Goal: Navigation & Orientation: Find specific page/section

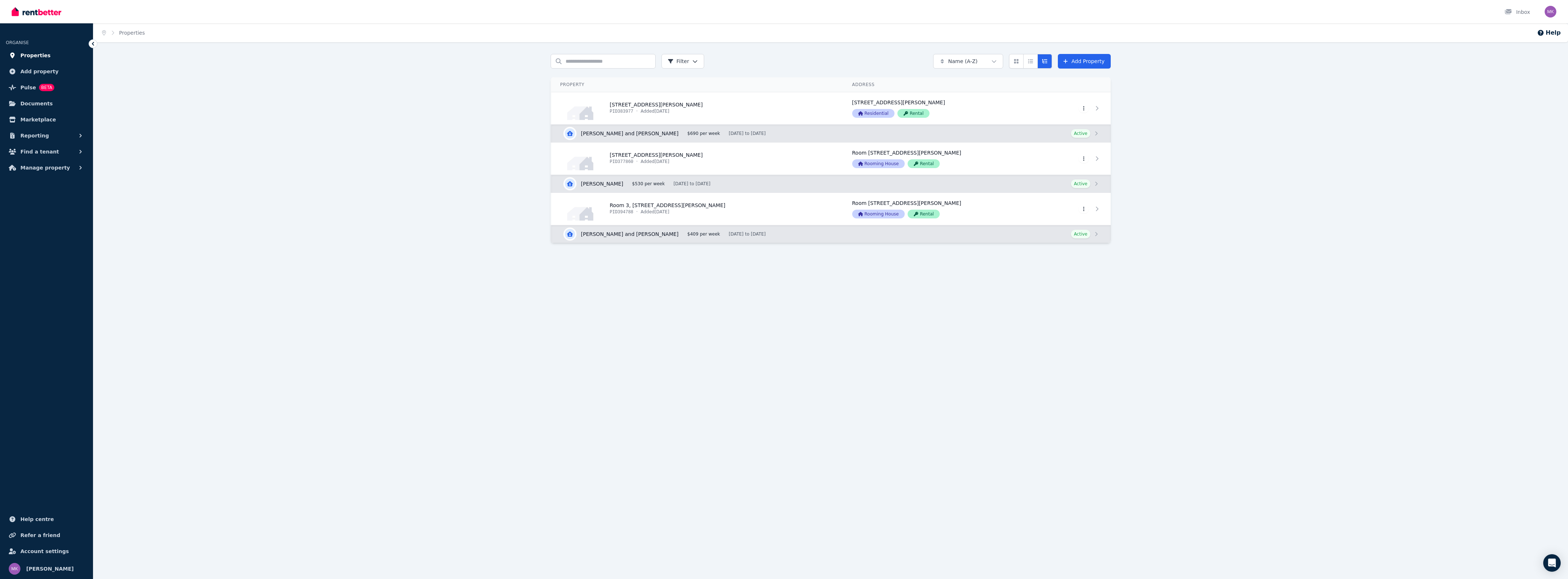
drag, startPoint x: 0, startPoint y: 0, endPoint x: 20, endPoint y: 58, distance: 61.4
click at [21, 58] on span "Properties" at bounding box center [36, 55] width 30 height 9
click at [35, 57] on span "Properties" at bounding box center [36, 55] width 30 height 9
click at [39, 84] on span "BETA" at bounding box center [46, 88] width 15 height 7
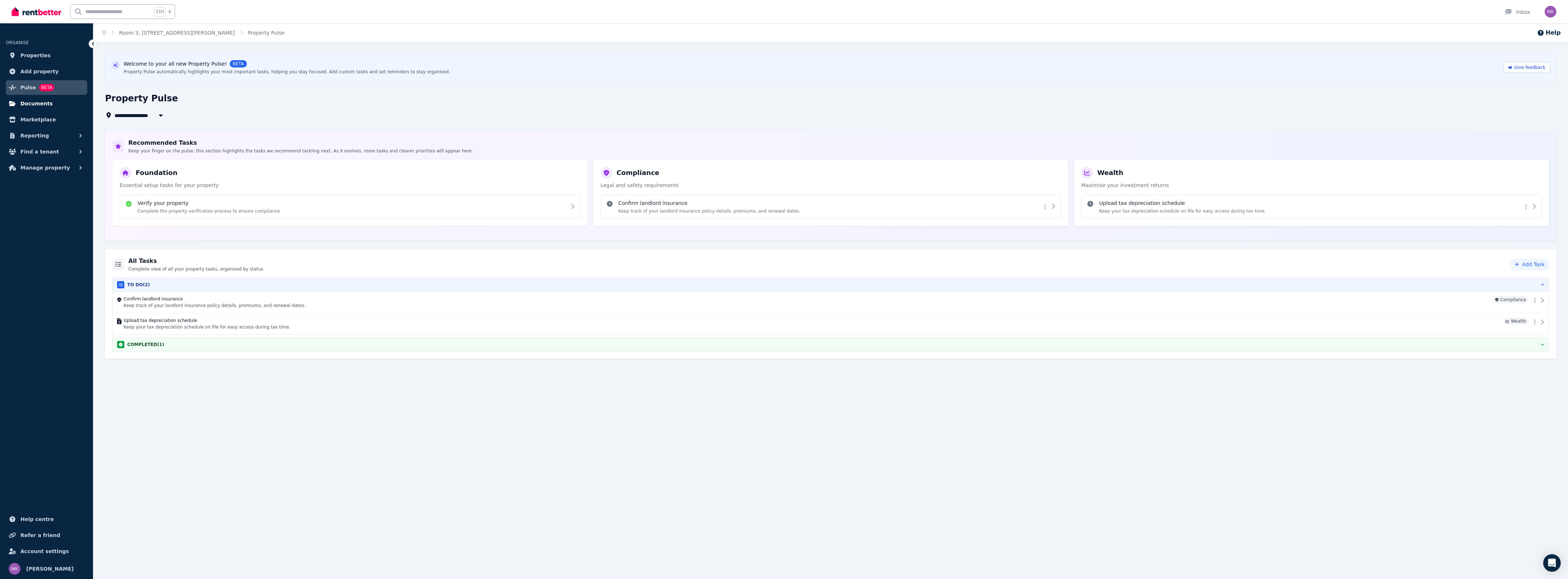
click at [45, 102] on span "Documents" at bounding box center [37, 104] width 32 height 9
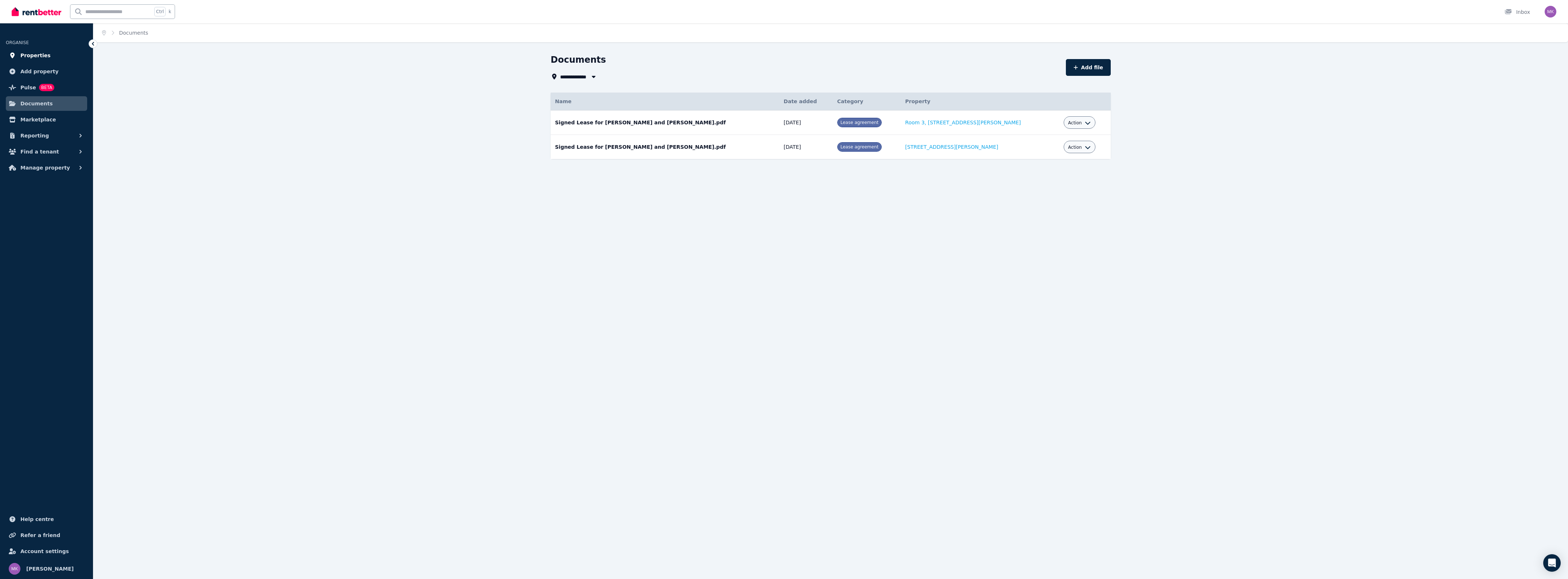
click at [43, 57] on span "Properties" at bounding box center [36, 55] width 30 height 9
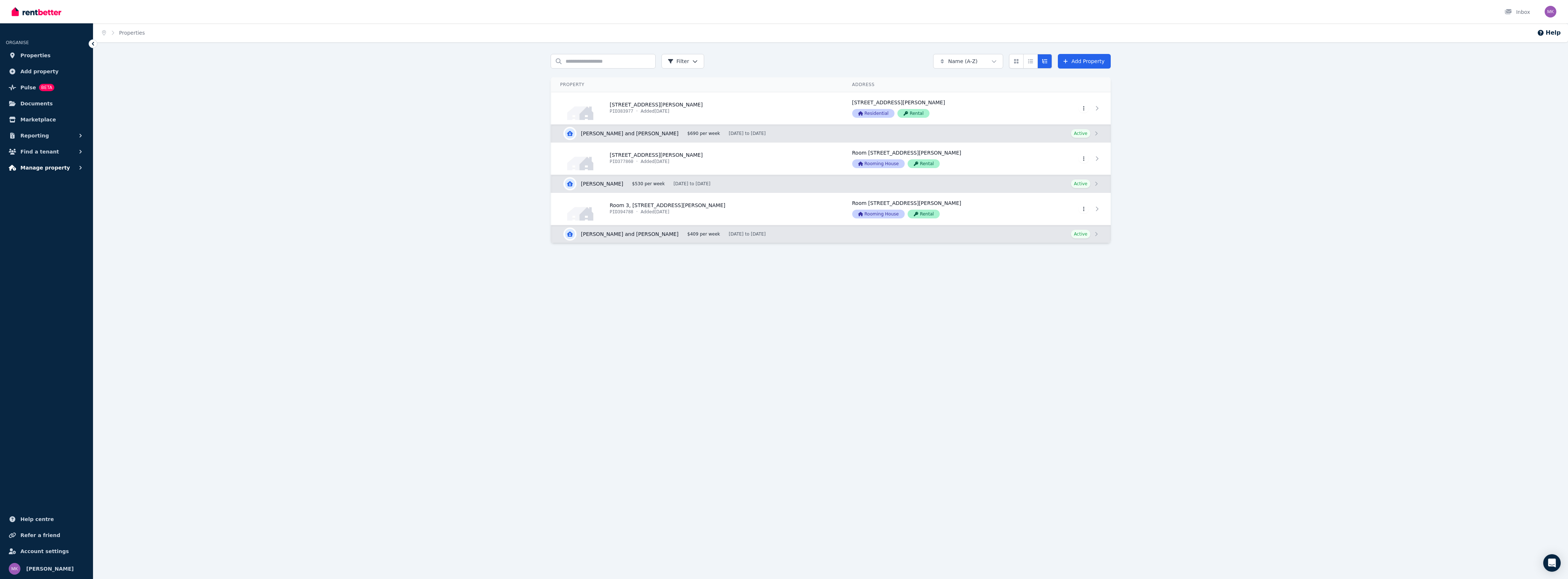
click at [53, 164] on span "Manage property" at bounding box center [45, 167] width 49 height 9
click at [57, 183] on span "Tenancies" at bounding box center [57, 184] width 49 height 9
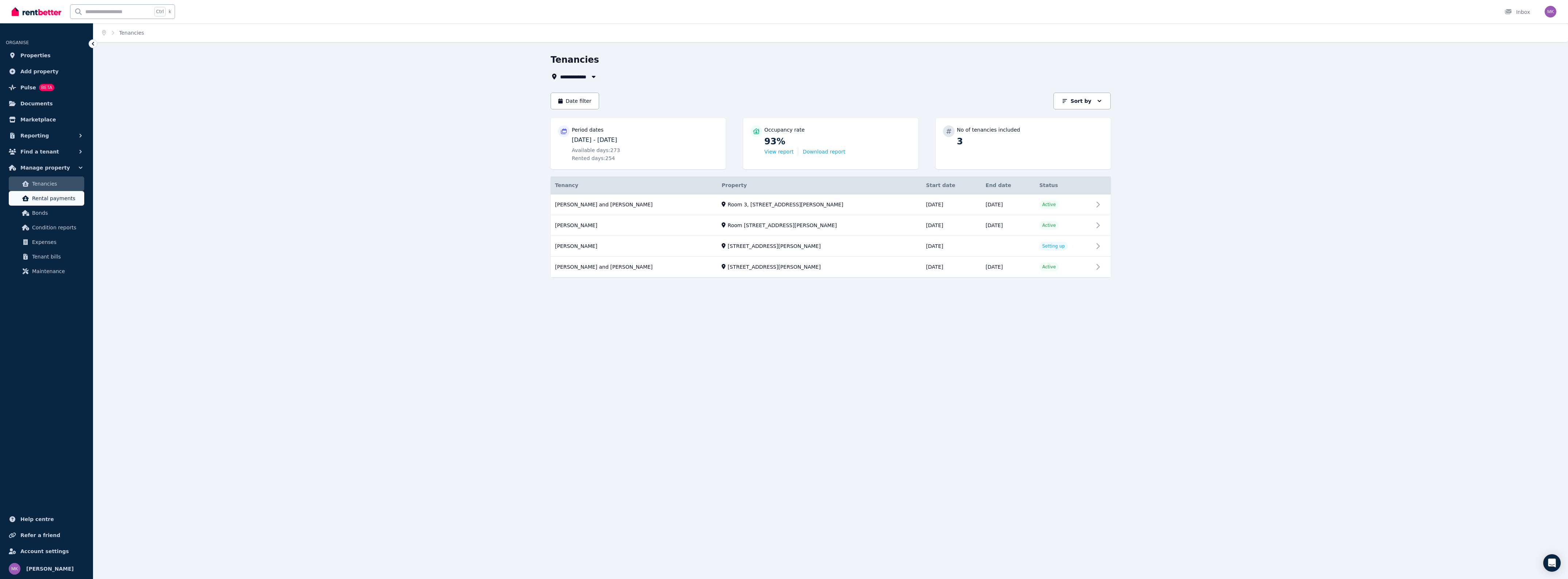
click at [57, 195] on span "Rental payments" at bounding box center [57, 198] width 49 height 9
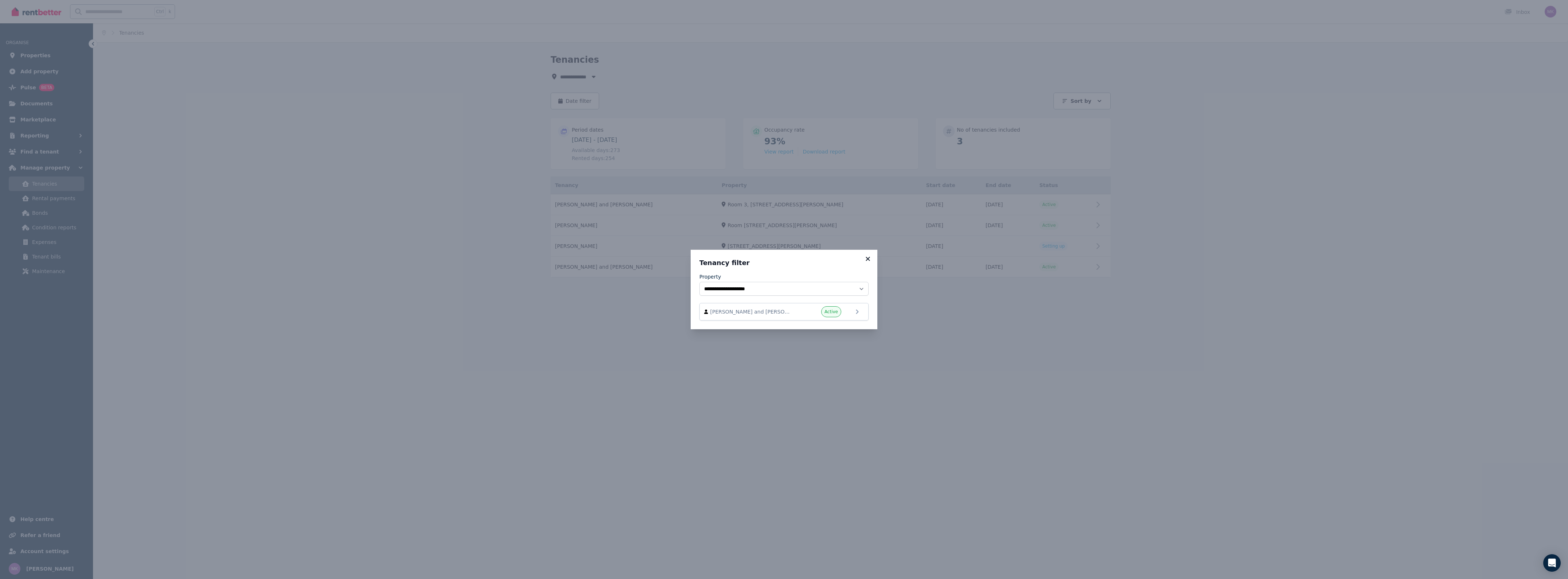
click at [869, 260] on icon at bounding box center [867, 259] width 4 height 4
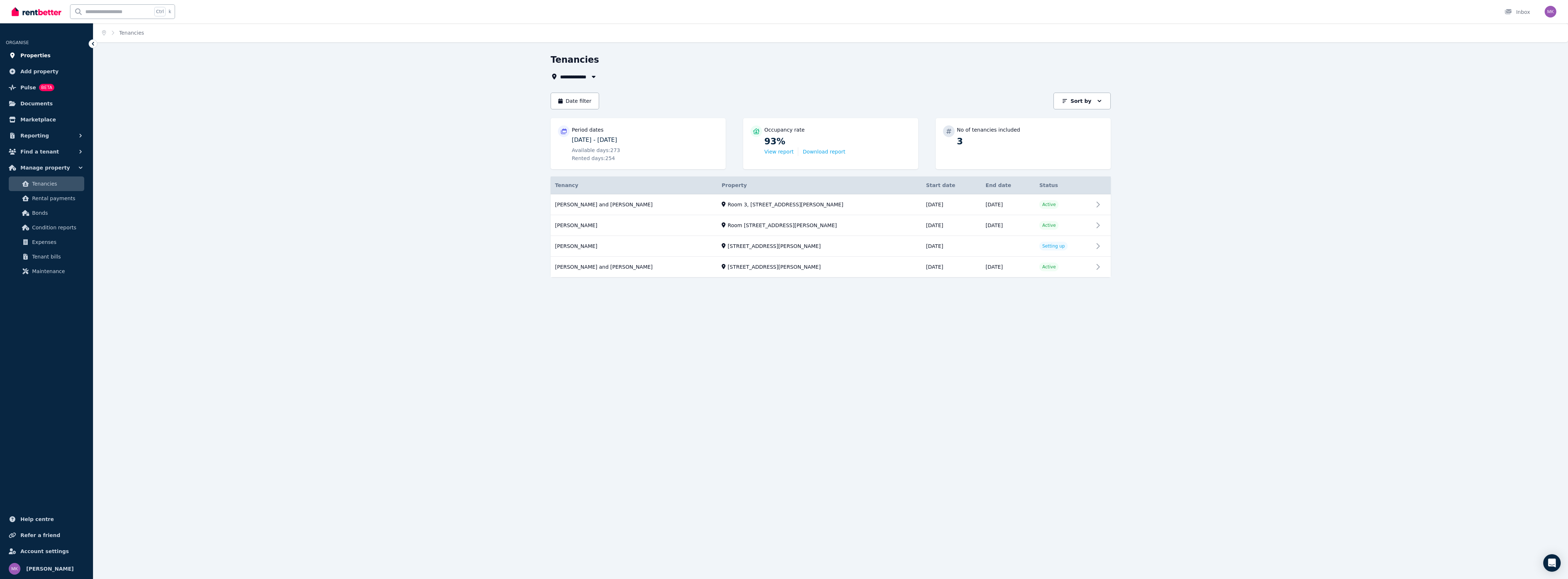
click at [24, 55] on span "Properties" at bounding box center [36, 55] width 30 height 9
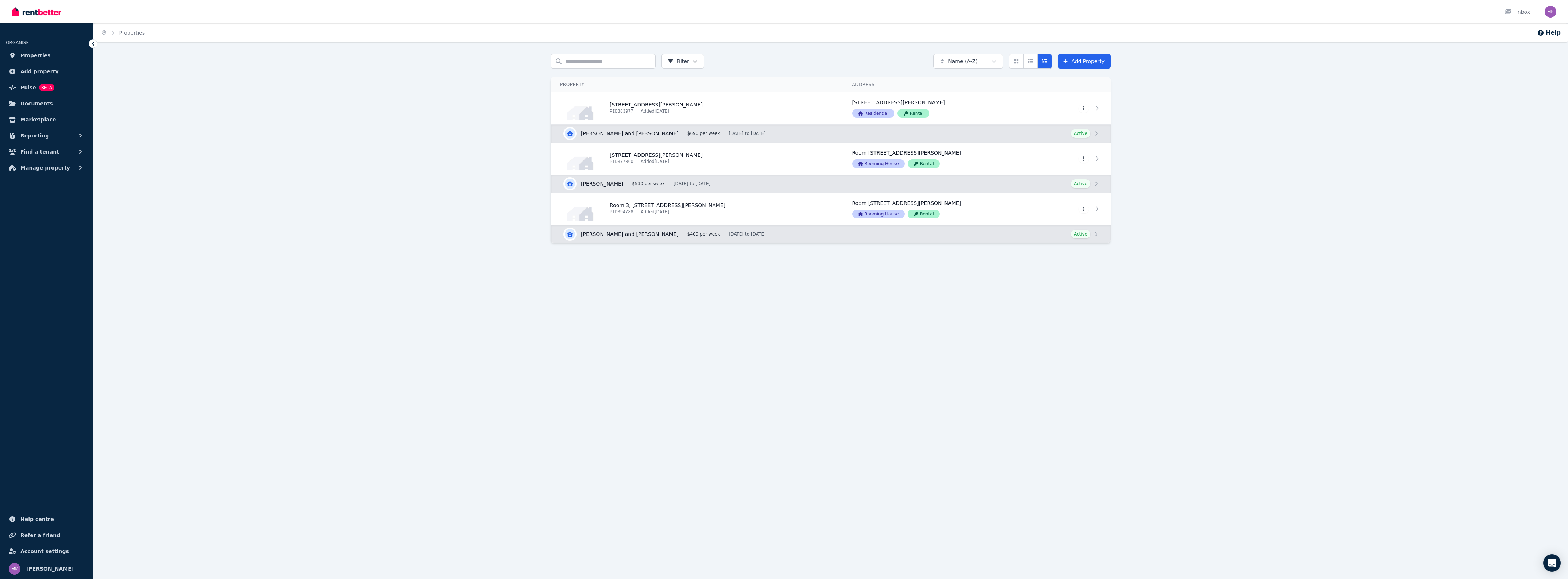
click at [998, 309] on div "Home Properties Help Search properties Filter Name (A-Z) Add Property Property …" at bounding box center [784, 289] width 1568 height 579
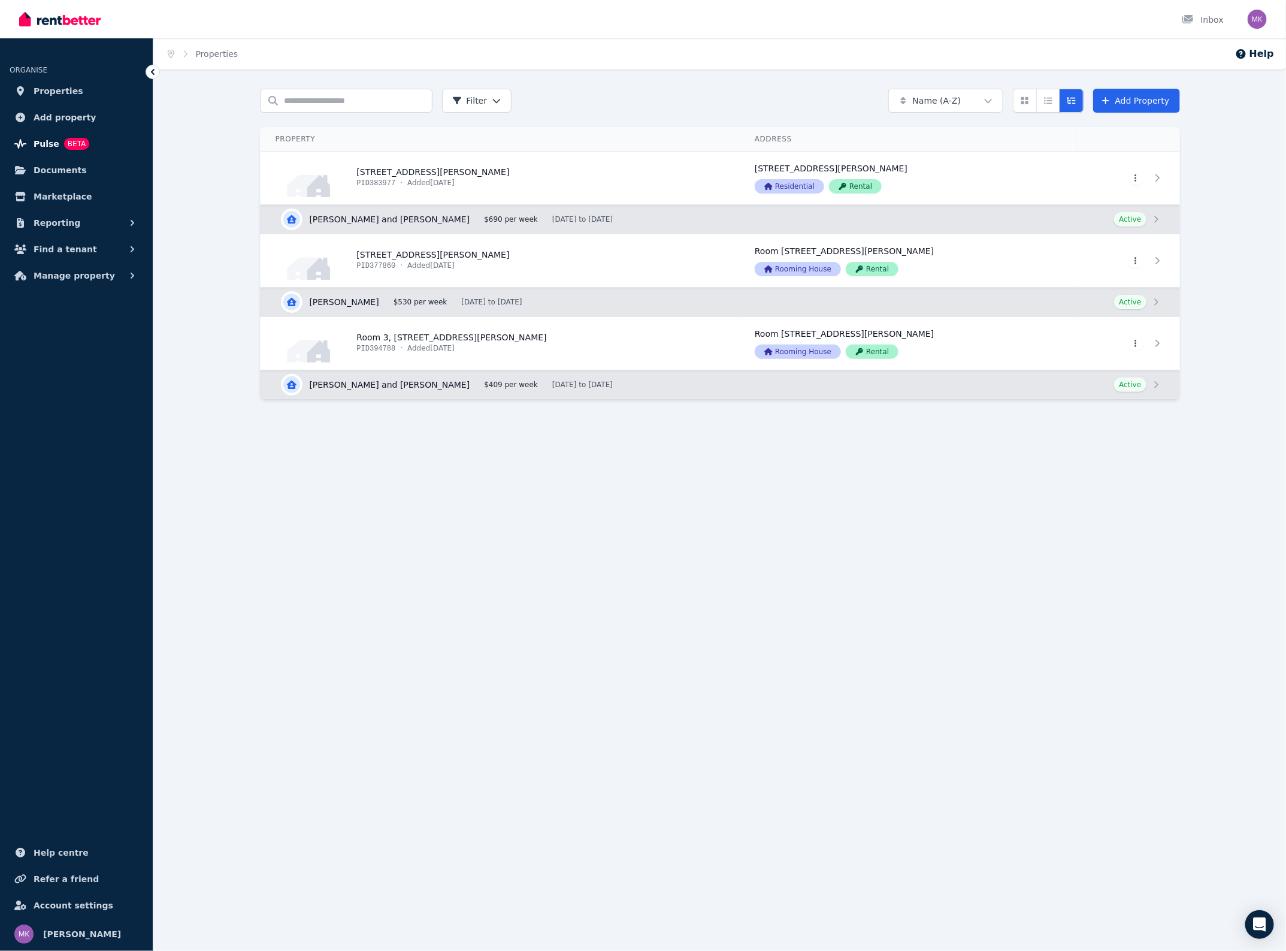
click at [55, 138] on span "Pulse BETA" at bounding box center [62, 144] width 56 height 14
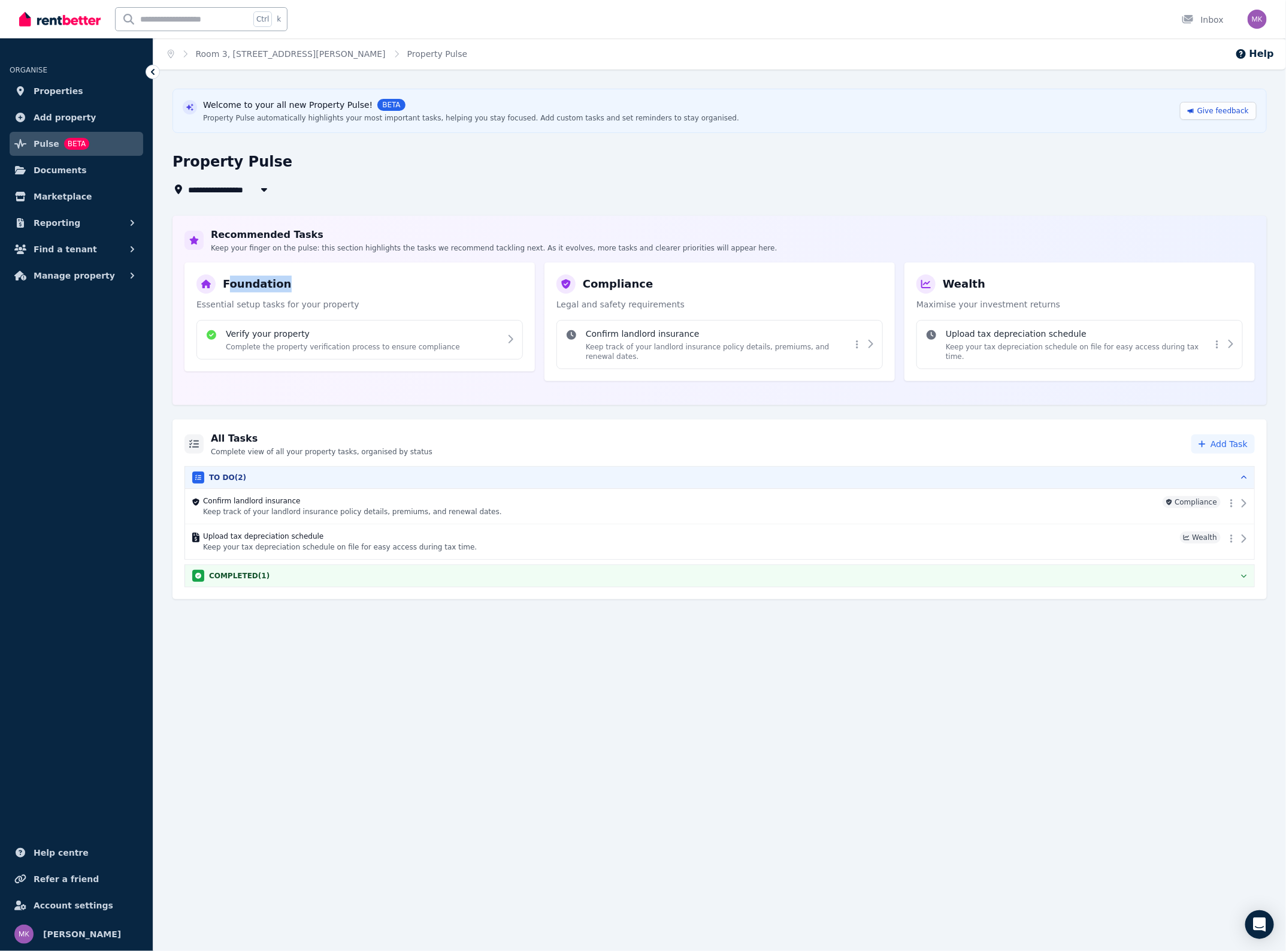
drag, startPoint x: 229, startPoint y: 288, endPoint x: 297, endPoint y: 285, distance: 68.3
click at [295, 285] on div "Foundation" at bounding box center [359, 283] width 326 height 19
drag, startPoint x: 204, startPoint y: 306, endPoint x: 348, endPoint y: 301, distance: 144.4
click at [348, 301] on p "Essential setup tasks for your property" at bounding box center [359, 304] width 326 height 12
click at [350, 301] on p "Essential setup tasks for your property" at bounding box center [359, 304] width 326 height 12
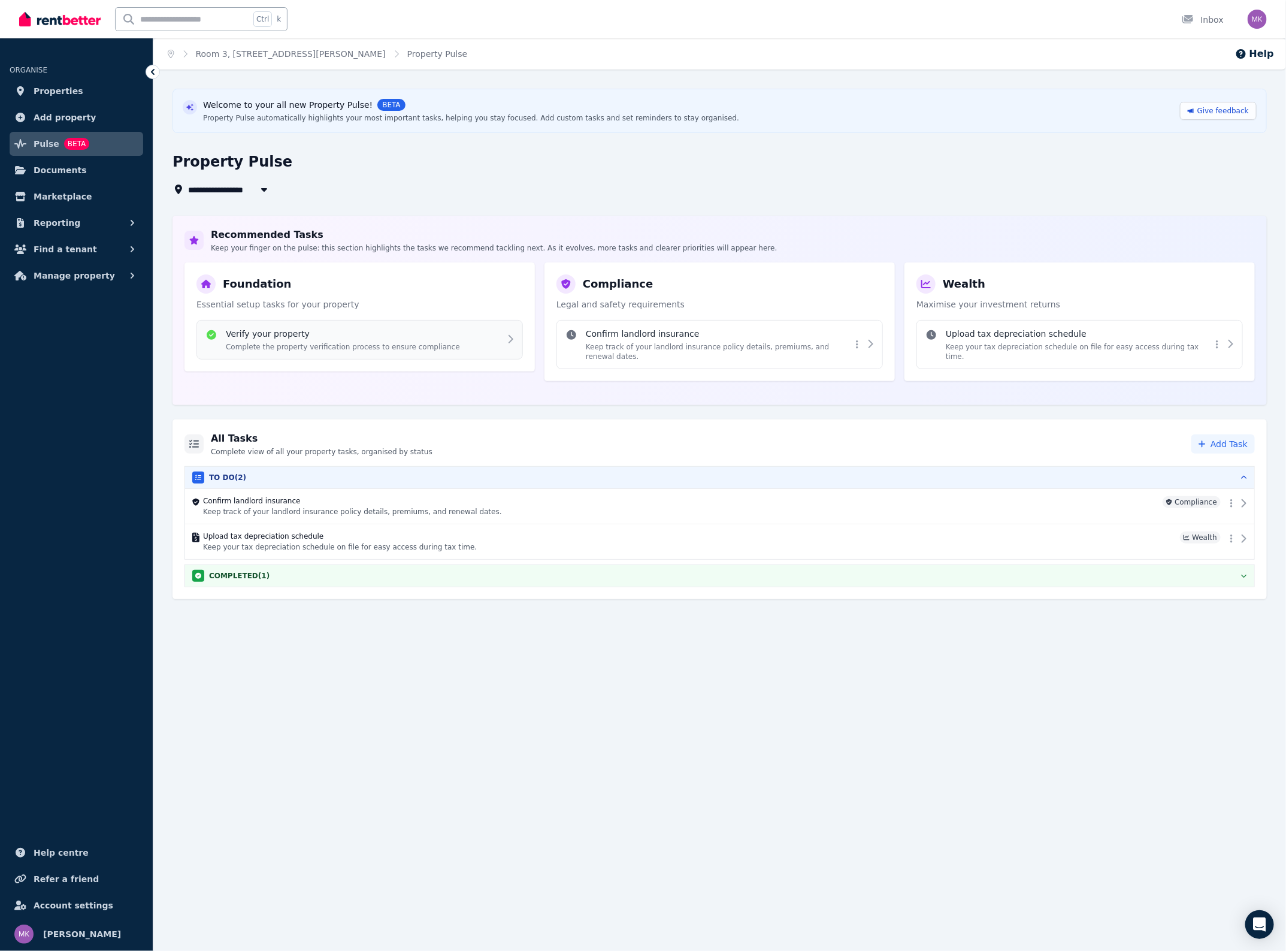
click at [464, 341] on div "Verify your property Complete the property verification process to ensure compl…" at bounding box center [370, 340] width 289 height 24
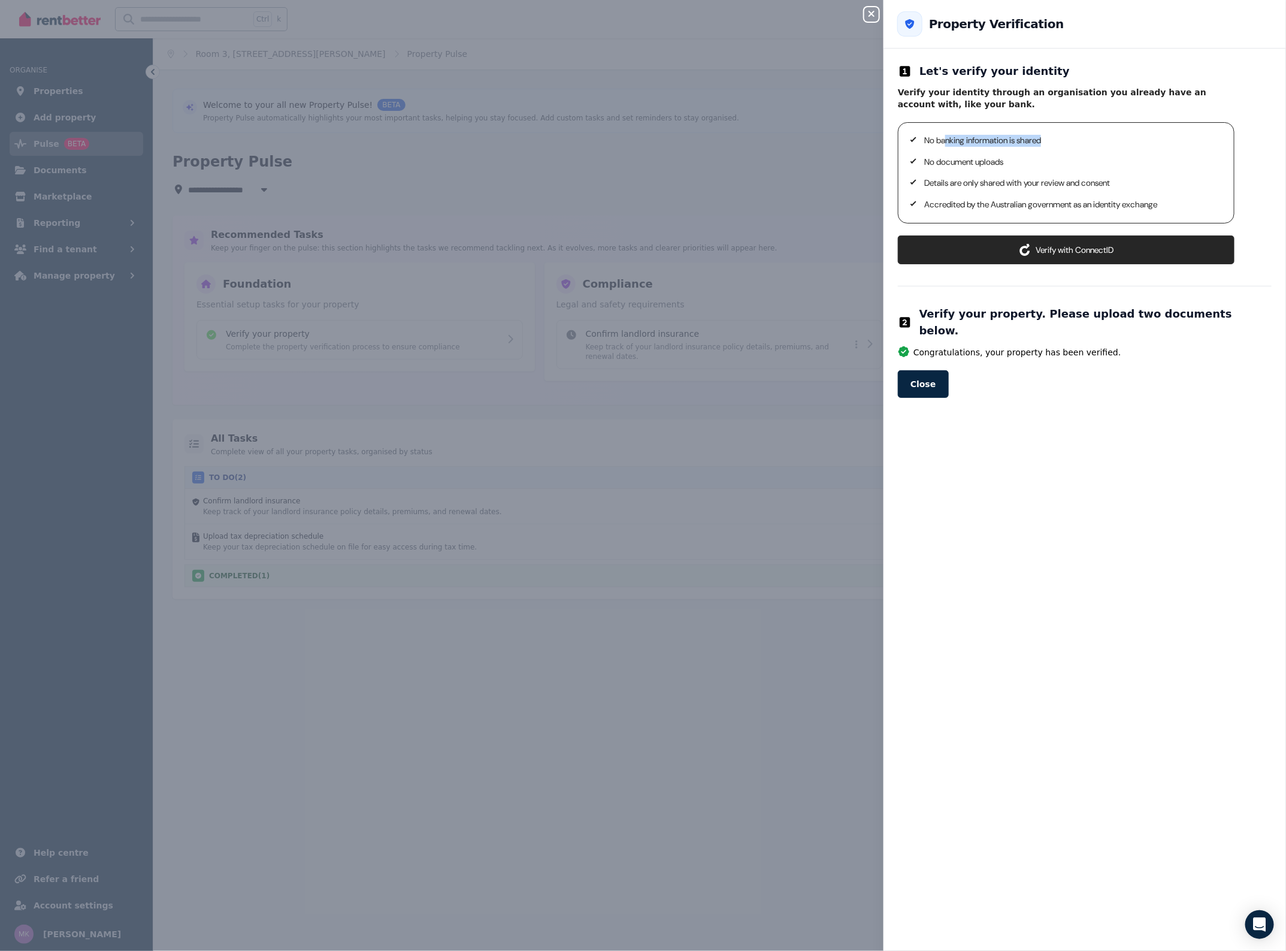
drag, startPoint x: 945, startPoint y: 143, endPoint x: 1076, endPoint y: 135, distance: 130.8
click at [1068, 135] on p "No banking information is shared" at bounding box center [1072, 141] width 296 height 12
click at [1078, 135] on p "No banking information is shared" at bounding box center [1072, 141] width 296 height 12
click at [1083, 177] on ul "No banking information is shared No document uploads Details are only shared wi…" at bounding box center [1066, 172] width 308 height 75
drag, startPoint x: 1145, startPoint y: 313, endPoint x: 1181, endPoint y: 312, distance: 36.0
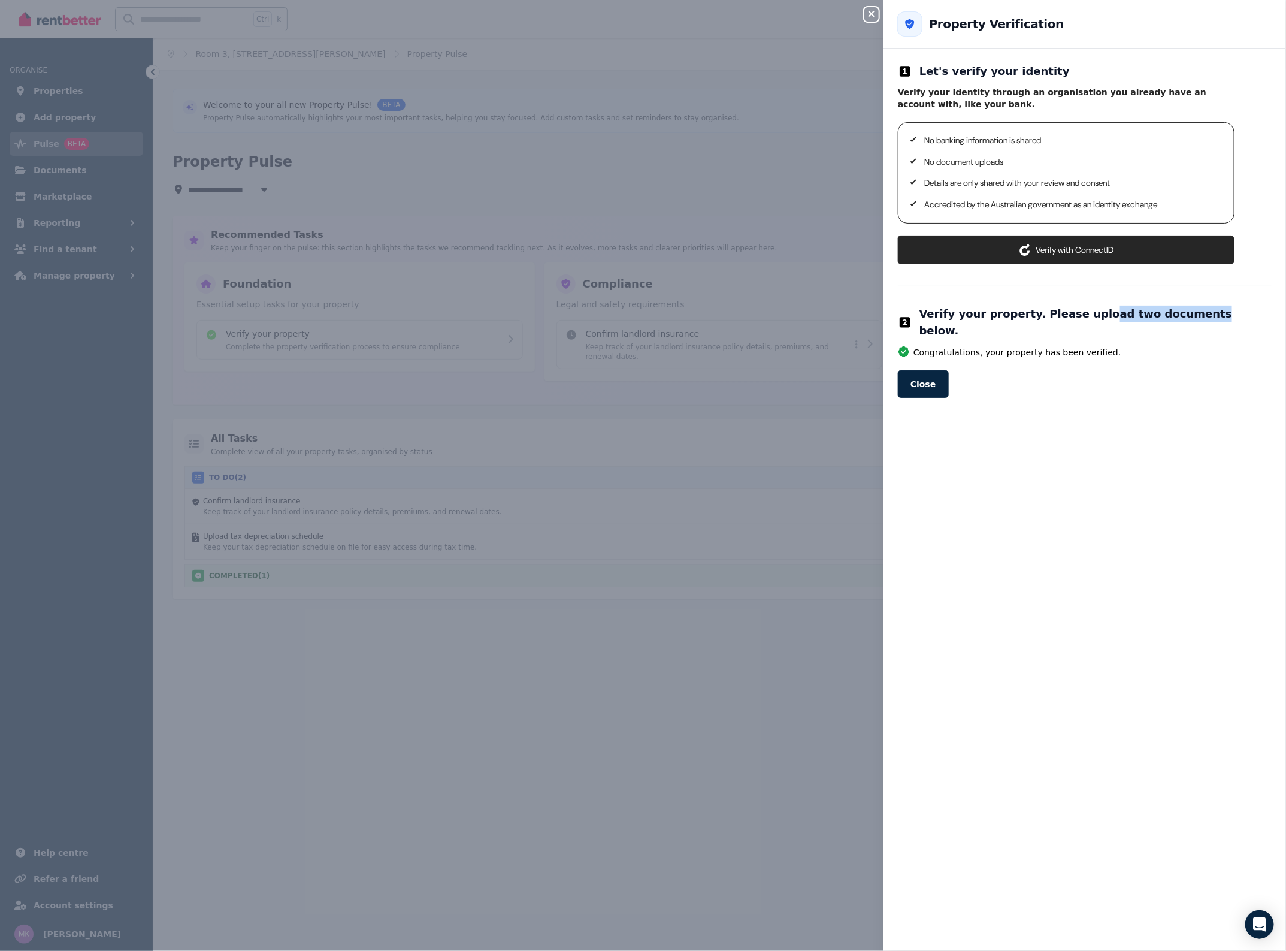
click at [1181, 312] on h2 "Verify your property. Please upload two documents below." at bounding box center [1096, 323] width 352 height 34
drag, startPoint x: 1046, startPoint y: 324, endPoint x: 1089, endPoint y: 323, distance: 43.1
click at [1085, 323] on div "Let's verify your identity Verify your identity through an organisation you alr…" at bounding box center [1085, 230] width 374 height 335
drag, startPoint x: 769, startPoint y: 470, endPoint x: 851, endPoint y: 401, distance: 107.2
click at [776, 462] on div "Close panel Back to Property Verification Let's verify your identity Verify you…" at bounding box center [643, 475] width 1286 height 951
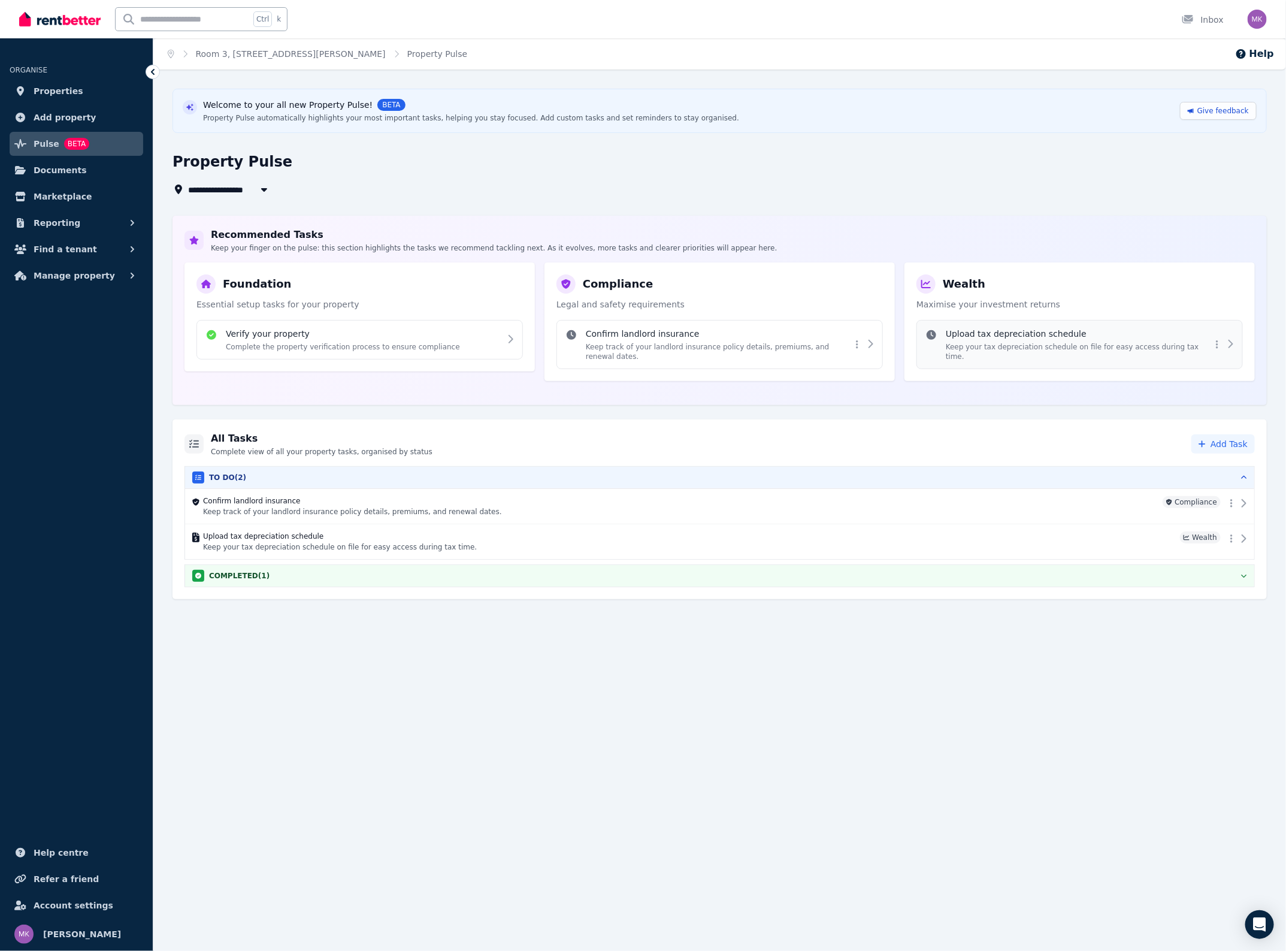
click at [1063, 339] on h4 "Upload tax depreciation schedule" at bounding box center [1078, 334] width 265 height 12
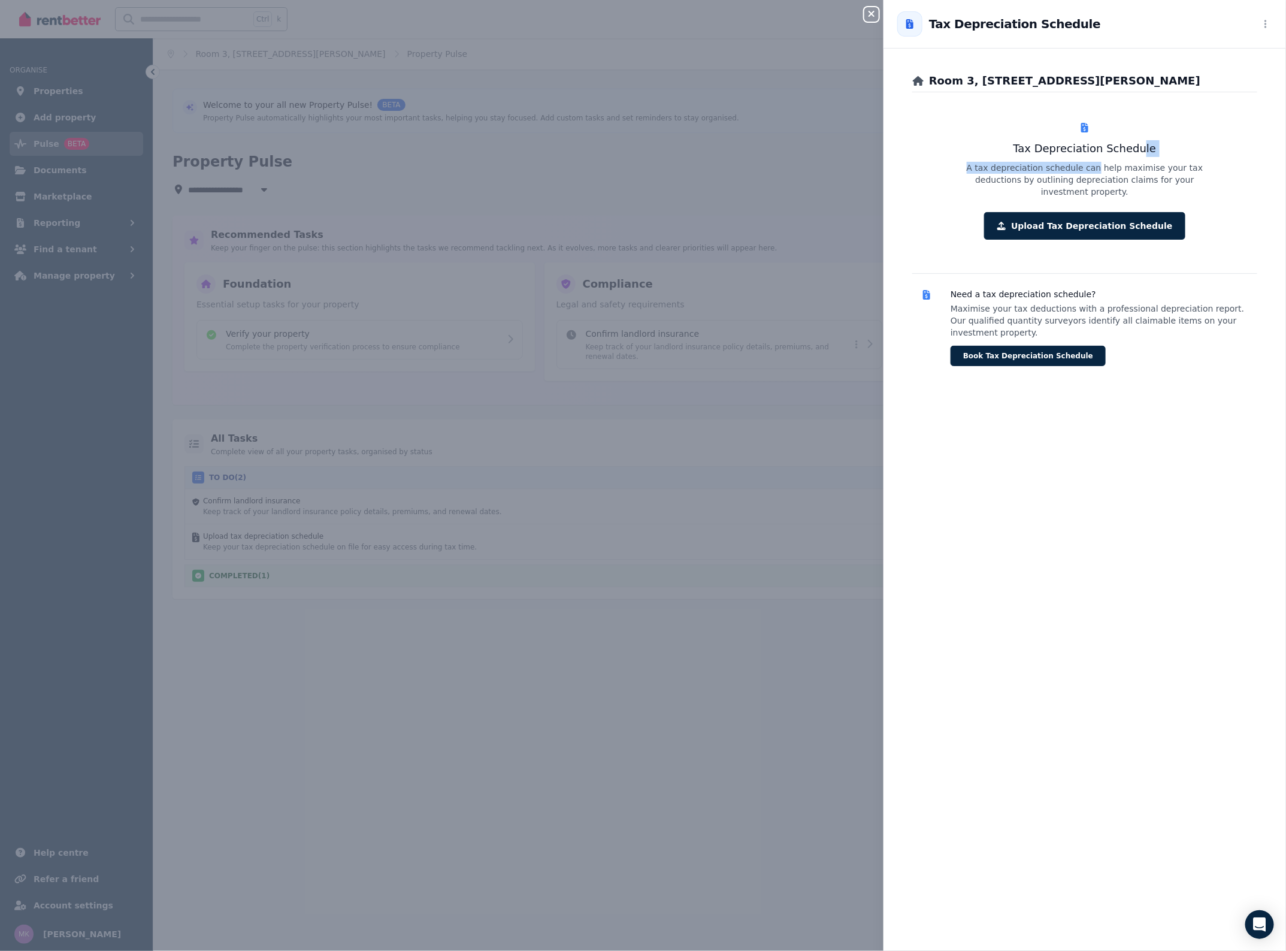
drag, startPoint x: 1069, startPoint y: 160, endPoint x: 1139, endPoint y: 152, distance: 70.6
click at [1137, 152] on div "Tax Depreciation Schedule A tax depreciation schedule can help maximise your ta…" at bounding box center [1084, 180] width 345 height 157
click at [826, 126] on div "Close panel Back to Tax Depreciation Schedule Room [STREET_ADDRESS][PERSON_NAME…" at bounding box center [643, 475] width 1286 height 951
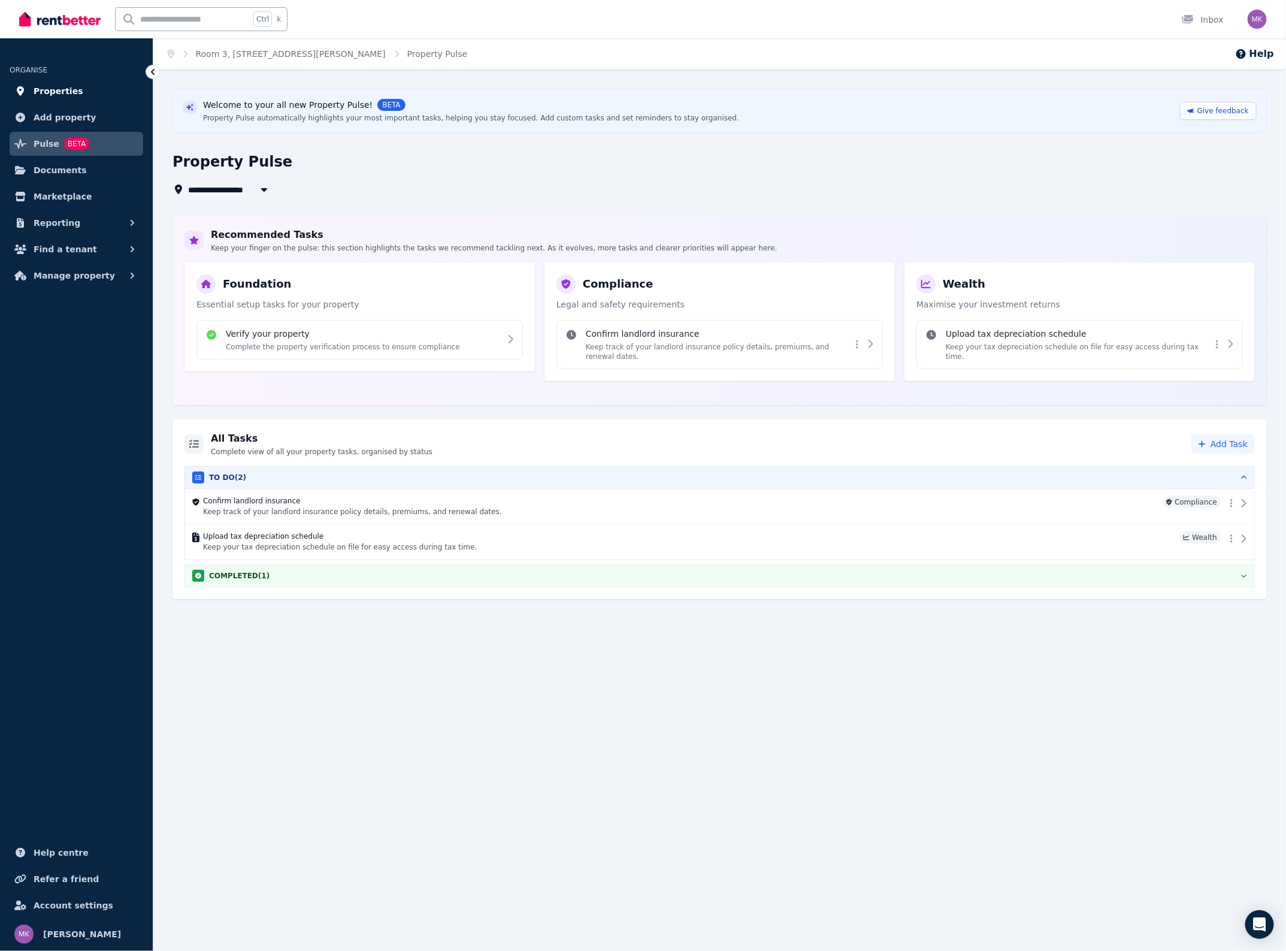
click at [61, 87] on span "Properties" at bounding box center [59, 91] width 50 height 14
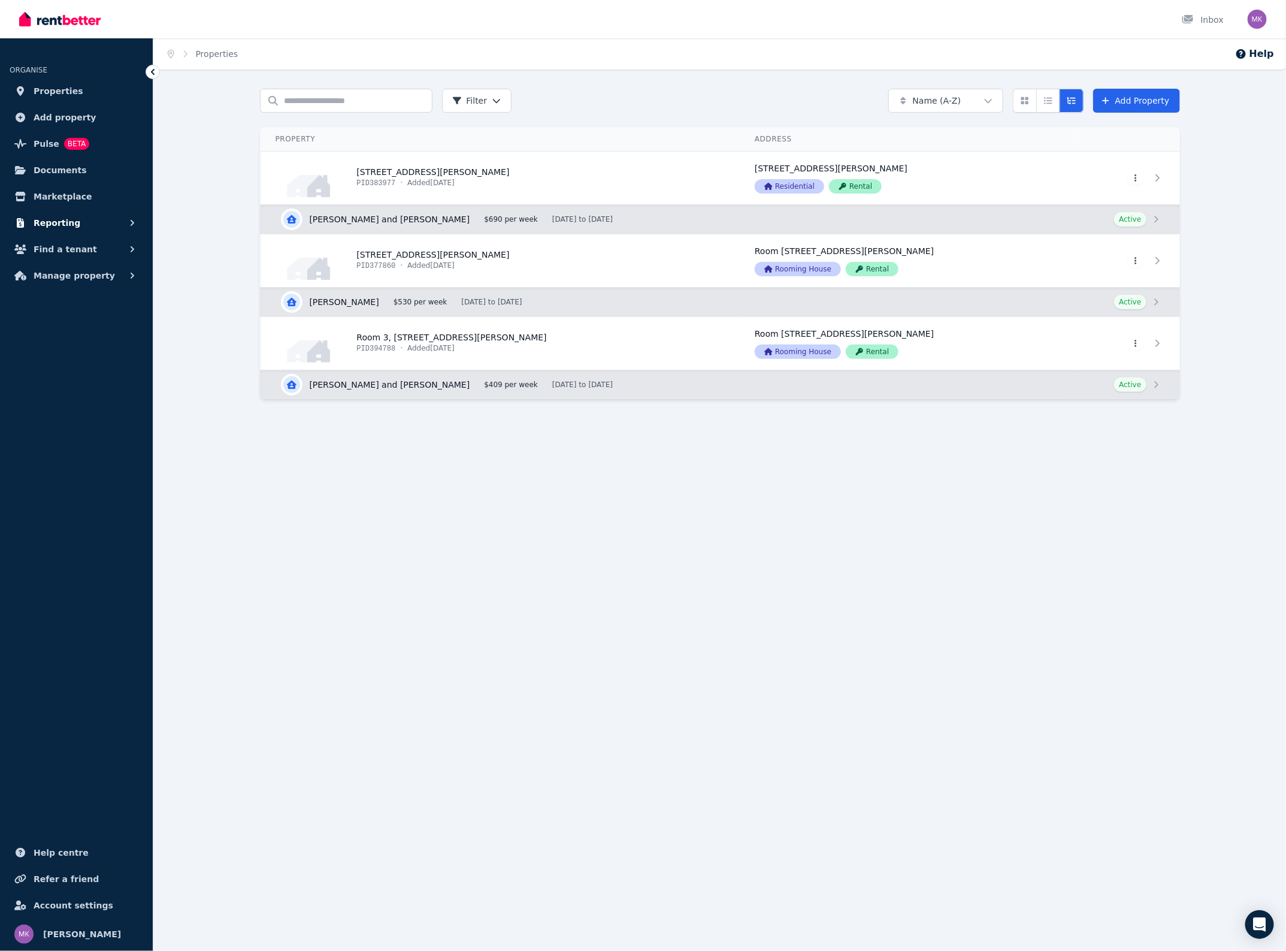
click at [76, 229] on button "Reporting" at bounding box center [77, 223] width 134 height 24
click at [96, 298] on button "Find a tenant" at bounding box center [77, 300] width 134 height 24
click at [101, 371] on button "Manage property" at bounding box center [77, 374] width 134 height 24
click at [78, 896] on link "Account settings" at bounding box center [77, 905] width 134 height 24
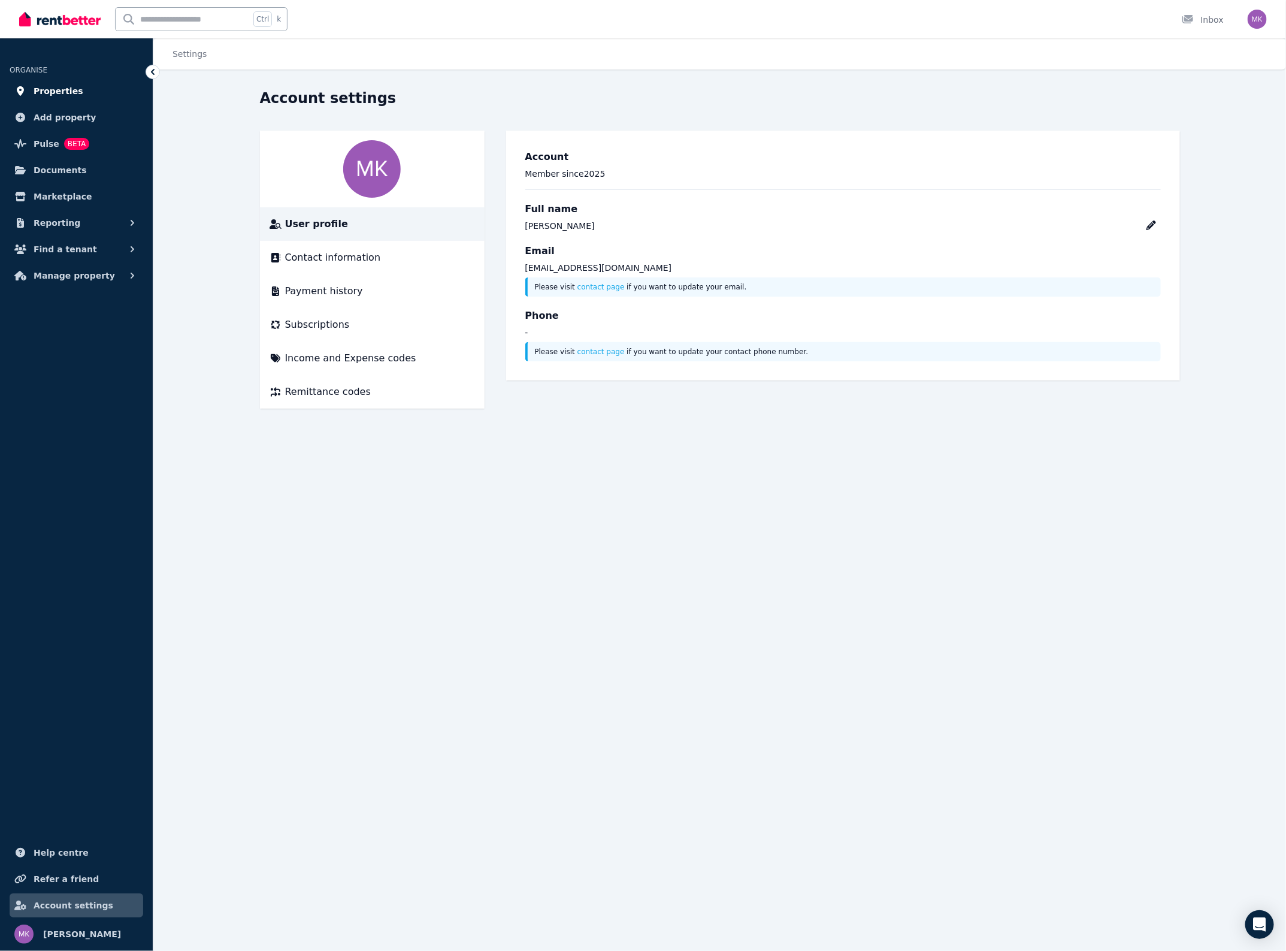
click at [66, 92] on span "Properties" at bounding box center [59, 91] width 50 height 14
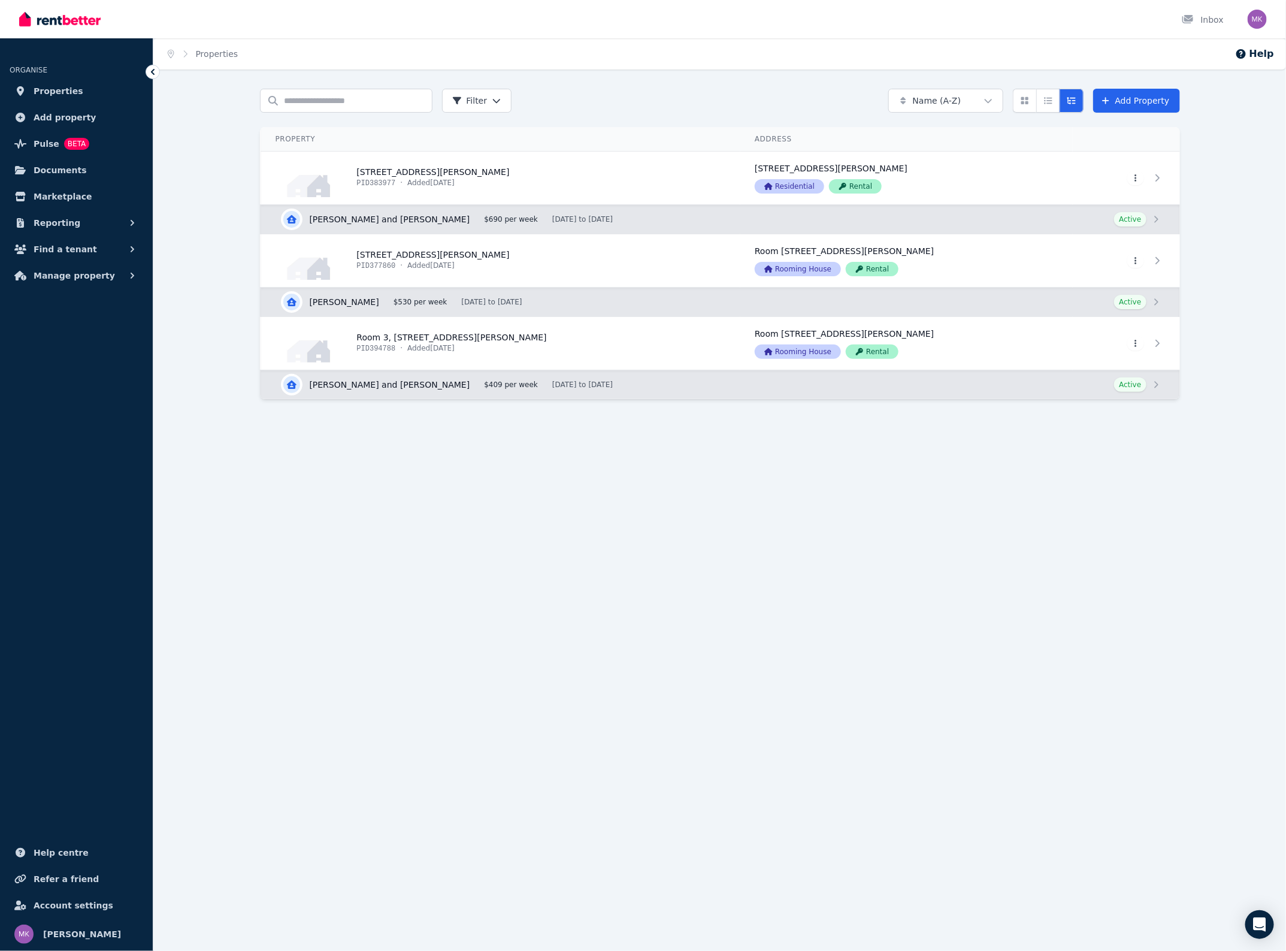
click at [42, 78] on ul "ORGANISE Properties Add property Pulse BETA Documents Marketplace Reporting Fin…" at bounding box center [76, 168] width 153 height 237
click at [52, 87] on span "Properties" at bounding box center [59, 91] width 50 height 14
